Goal: Transaction & Acquisition: Purchase product/service

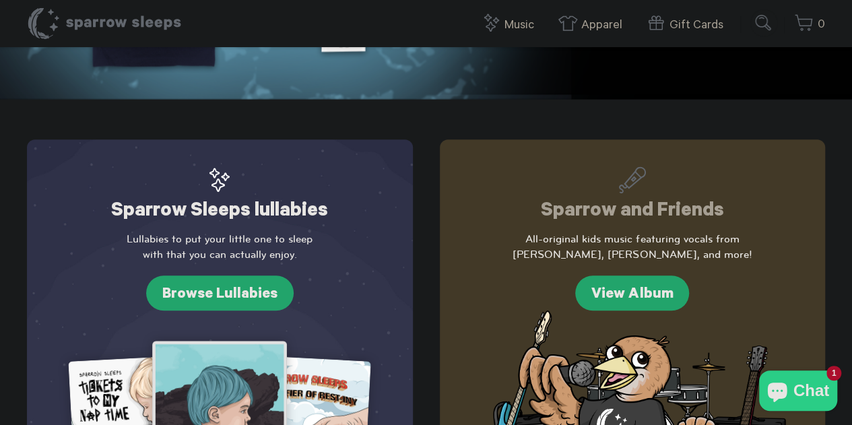
scroll to position [404, 0]
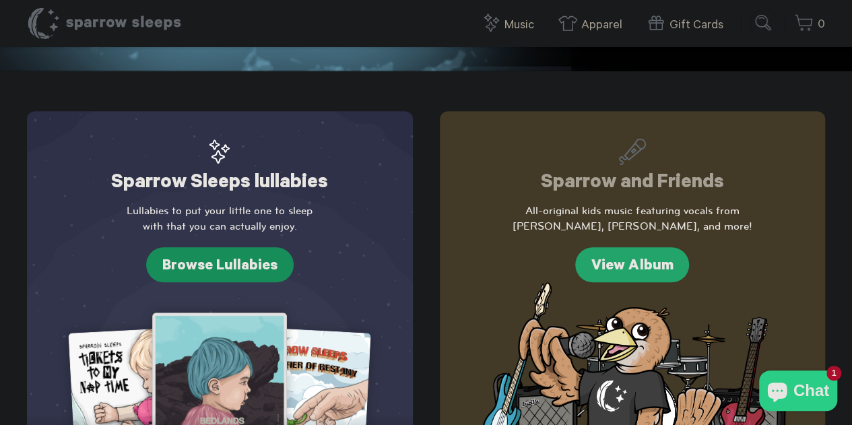
click at [258, 265] on link "Browse Lullabies" at bounding box center [219, 264] width 147 height 35
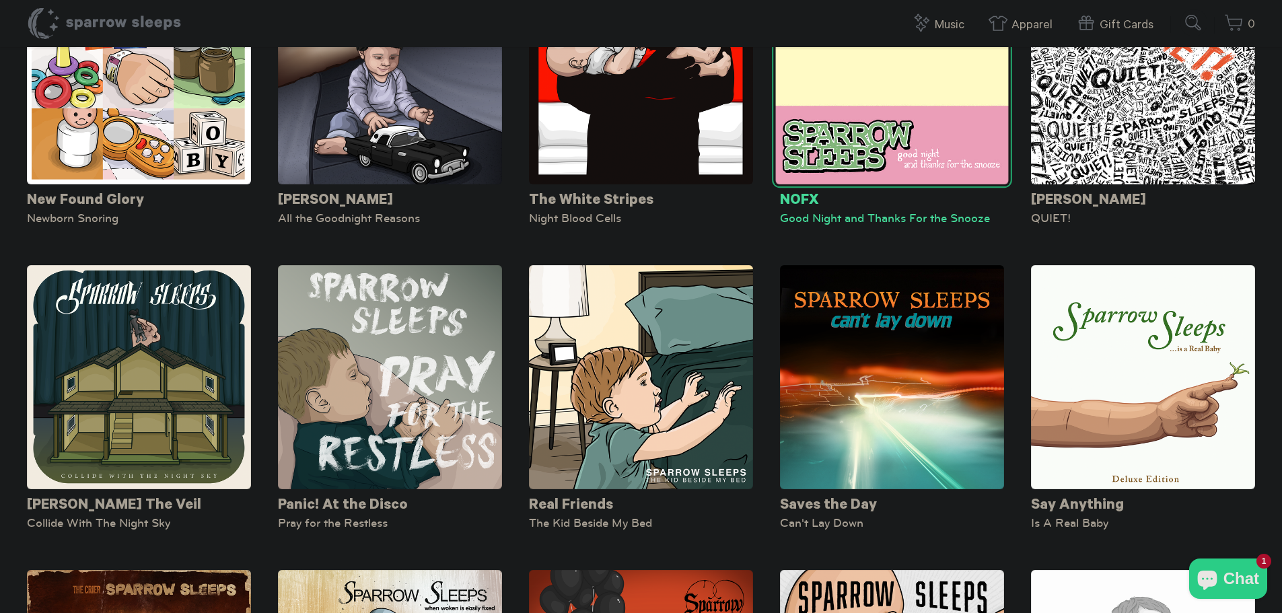
scroll to position [3635, 0]
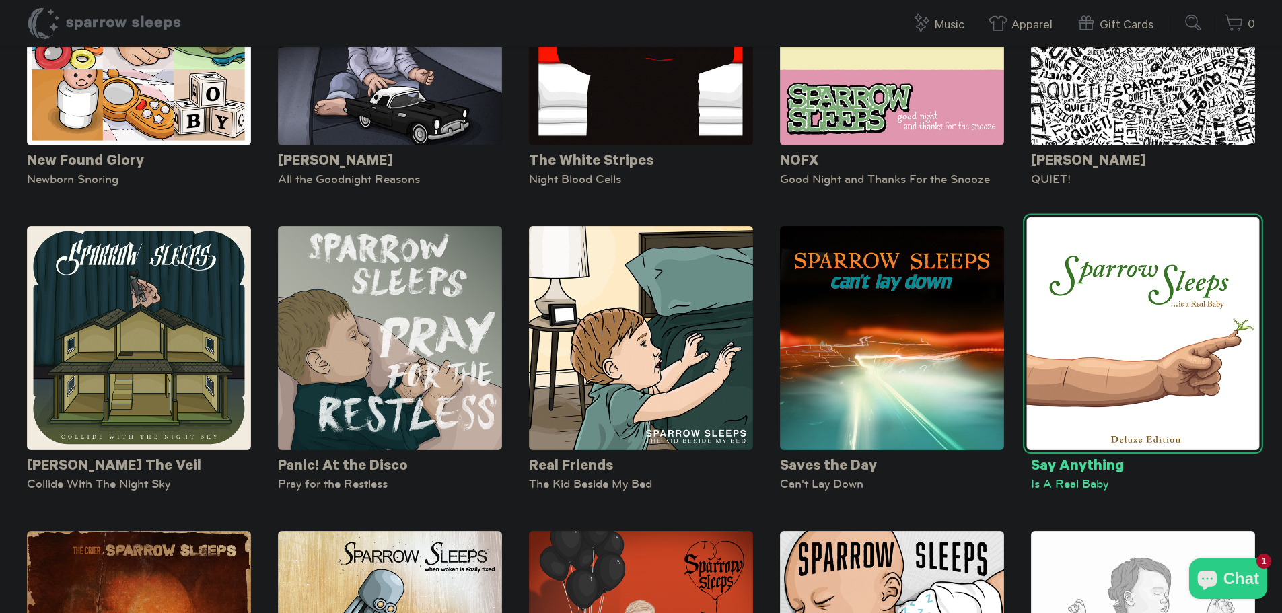
click at [851, 320] on img at bounding box center [1143, 333] width 233 height 233
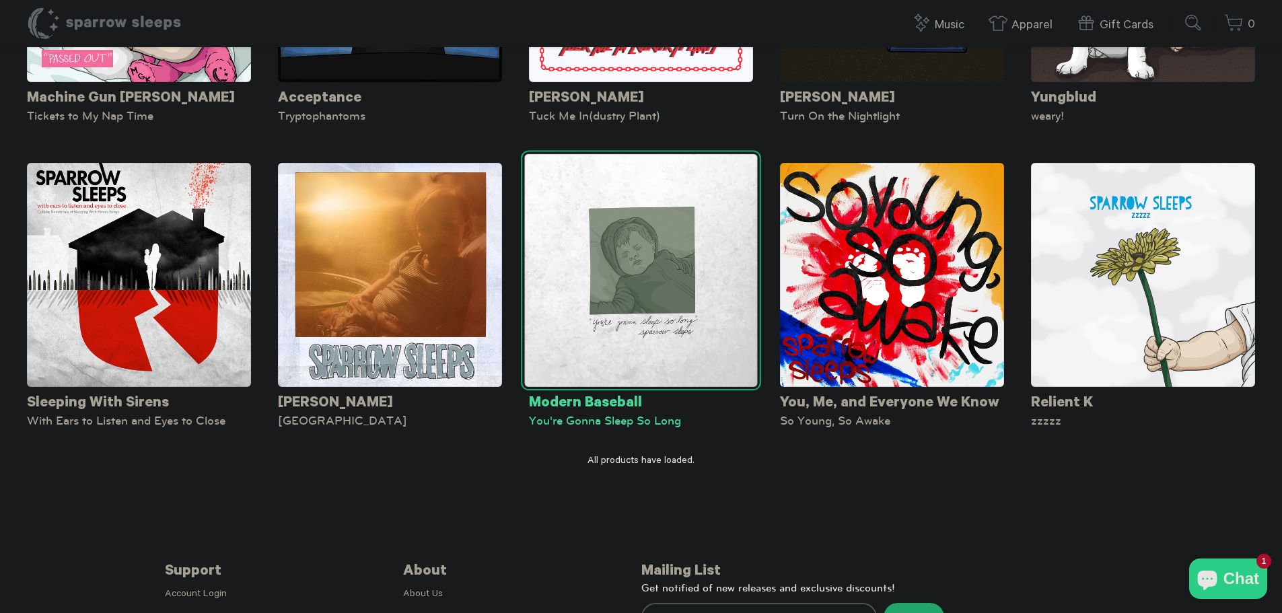
scroll to position [6171, 0]
